Goal: Understand process/instructions: Learn about a topic

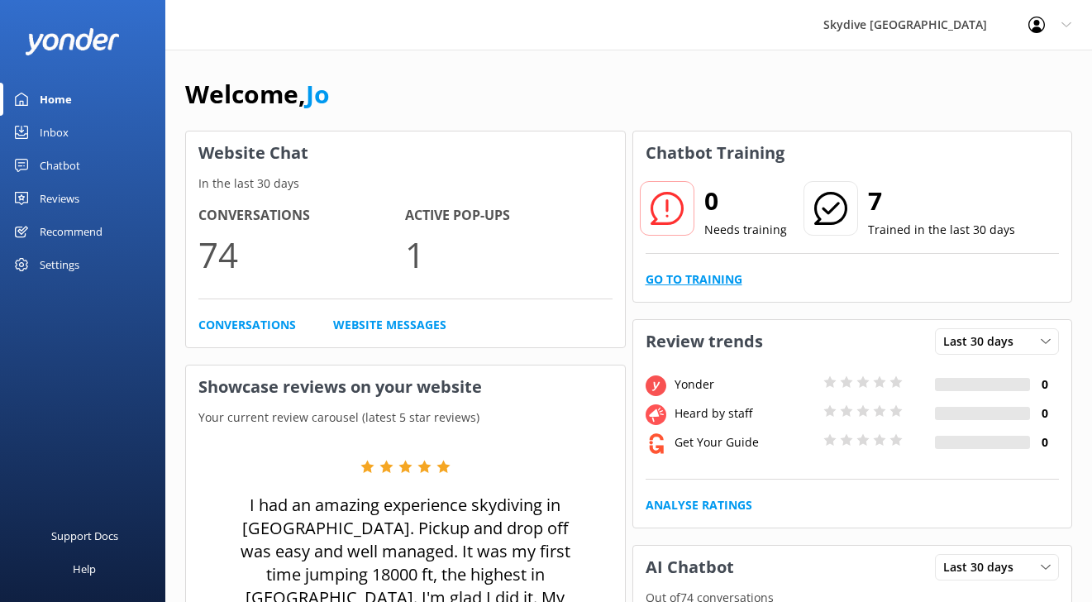
click at [724, 287] on link "Go to Training" at bounding box center [694, 279] width 97 height 18
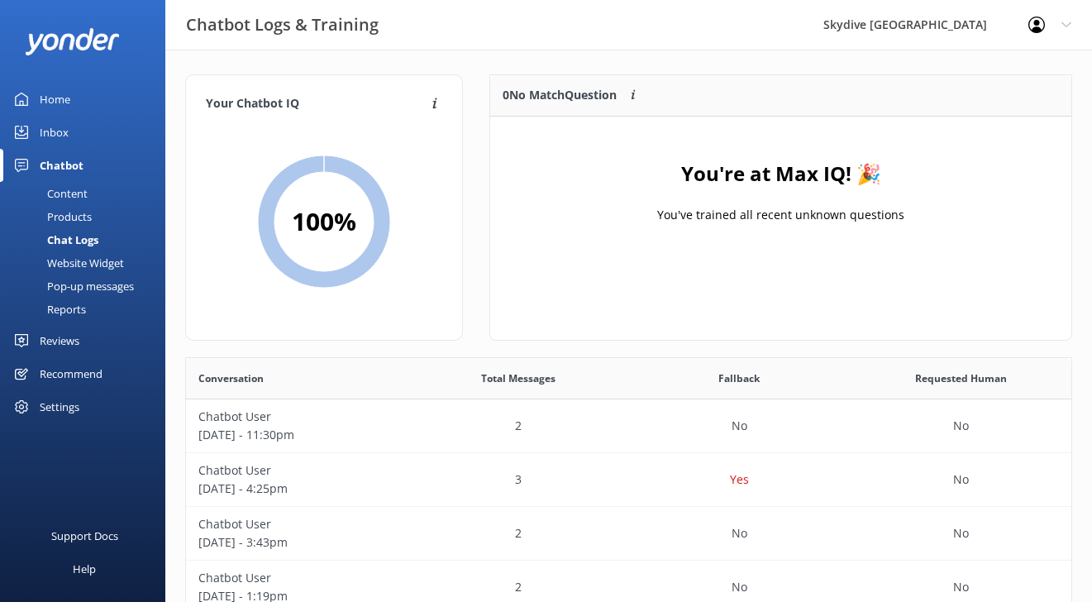
scroll to position [580, 886]
click at [42, 81] on div at bounding box center [82, 41] width 165 height 83
